Goal: Information Seeking & Learning: Learn about a topic

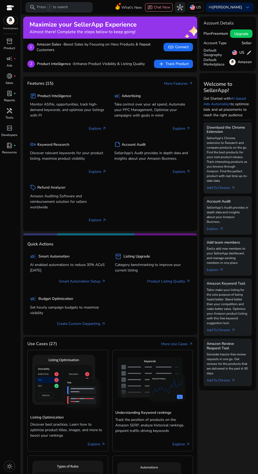
click at [71, 158] on p "Discover relevant keywords for your product listing, maximize product visibility" at bounding box center [68, 155] width 76 height 11
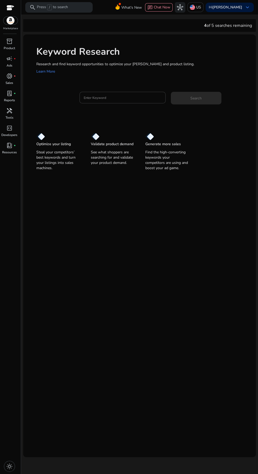
click at [121, 97] on input "Enter Keyword" at bounding box center [123, 98] width 78 height 6
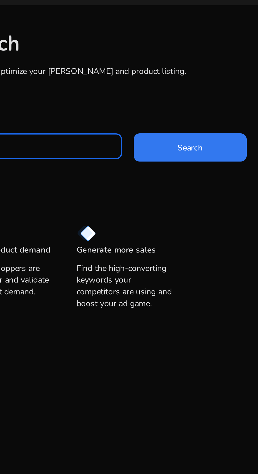
type input "**********"
click at [203, 99] on span at bounding box center [196, 98] width 51 height 13
